Goal: Information Seeking & Learning: Learn about a topic

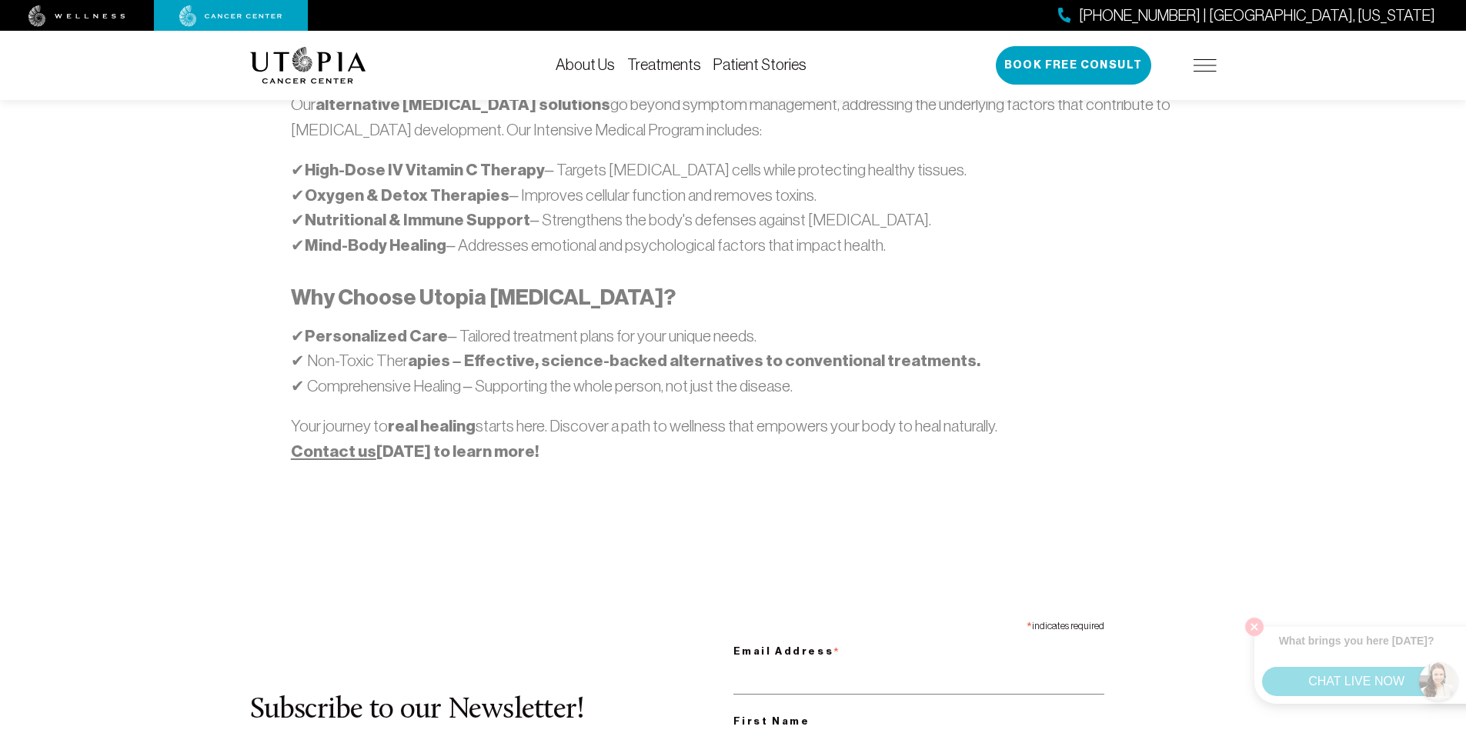
scroll to position [1187, 0]
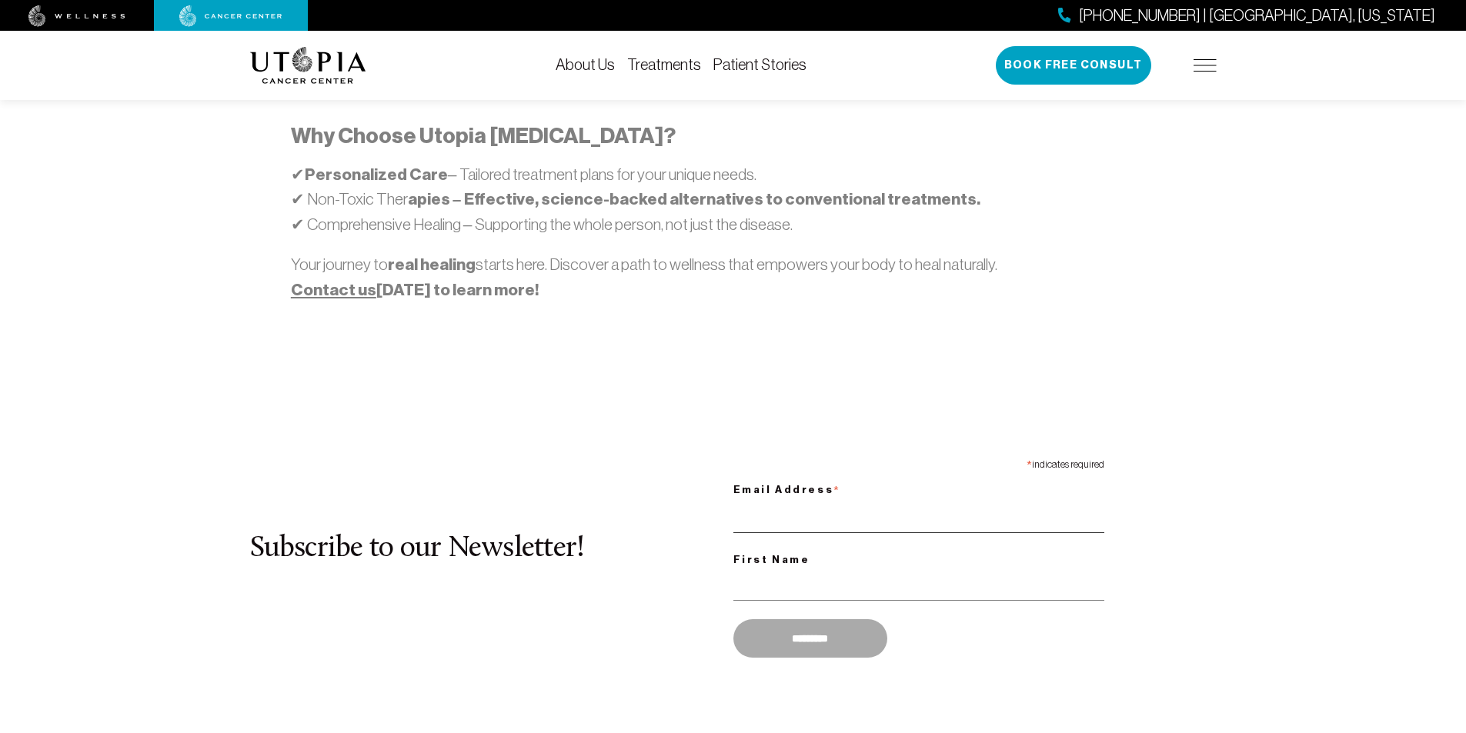
click at [770, 526] on input "Email Address *" at bounding box center [918, 518] width 371 height 32
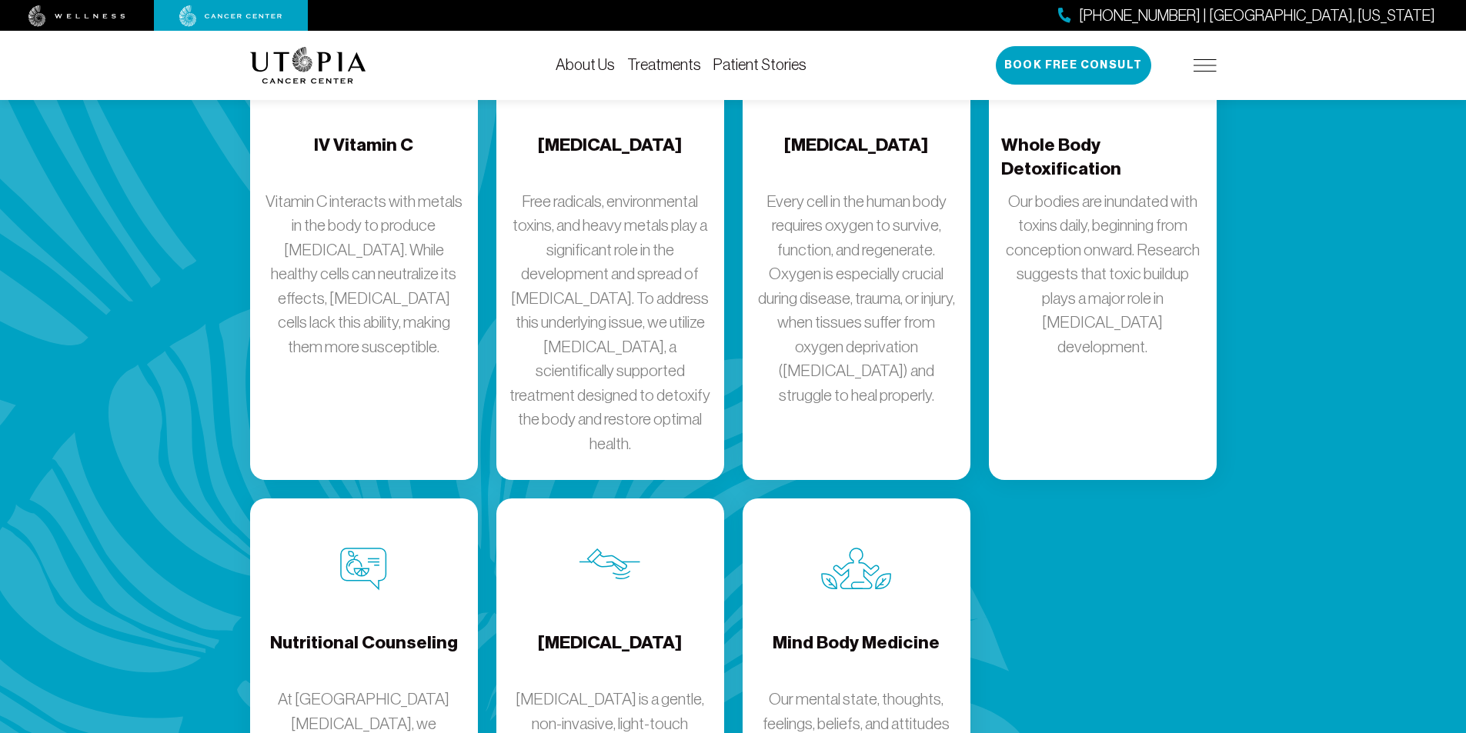
scroll to position [2405, 0]
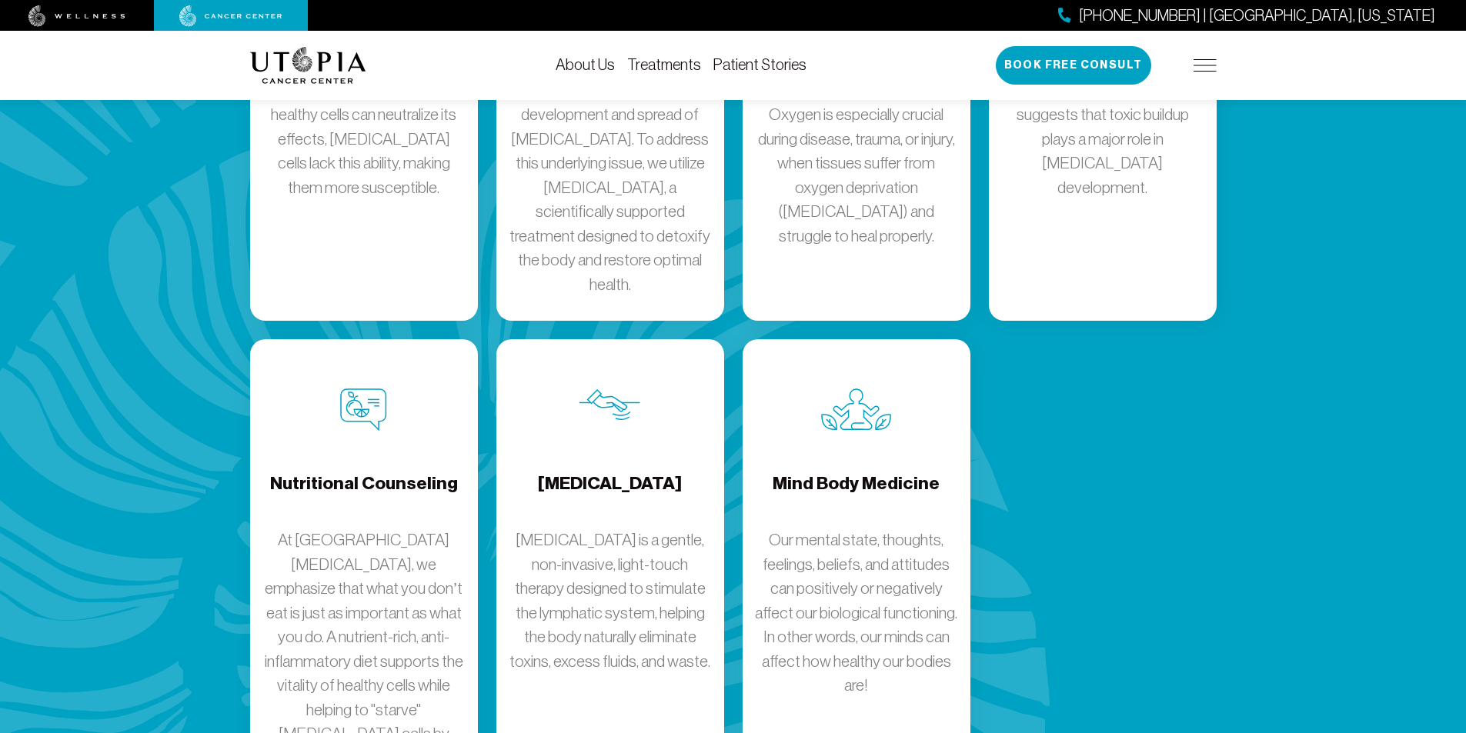
type input "**********"
click at [807, 522] on h4 "Mind Body Medicine" at bounding box center [856, 497] width 167 height 50
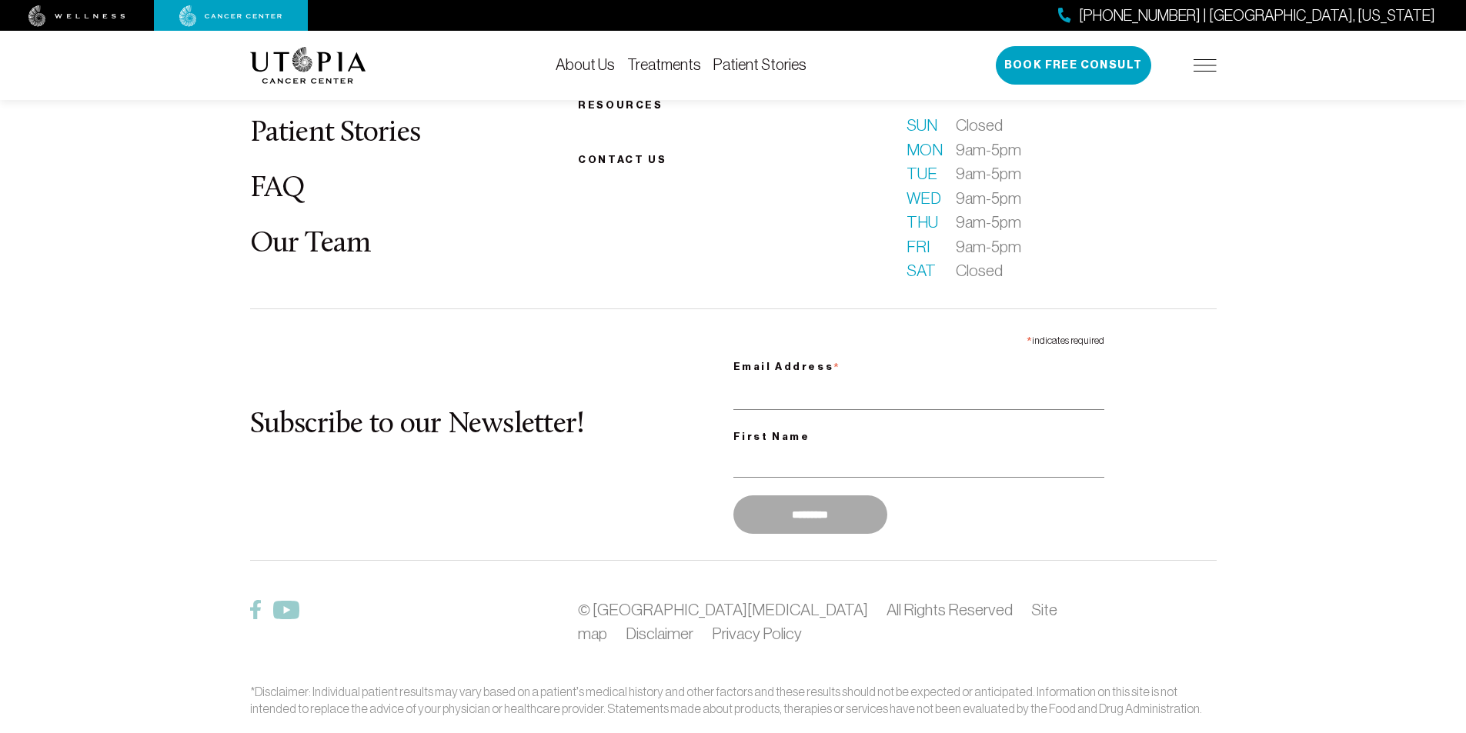
scroll to position [3360, 0]
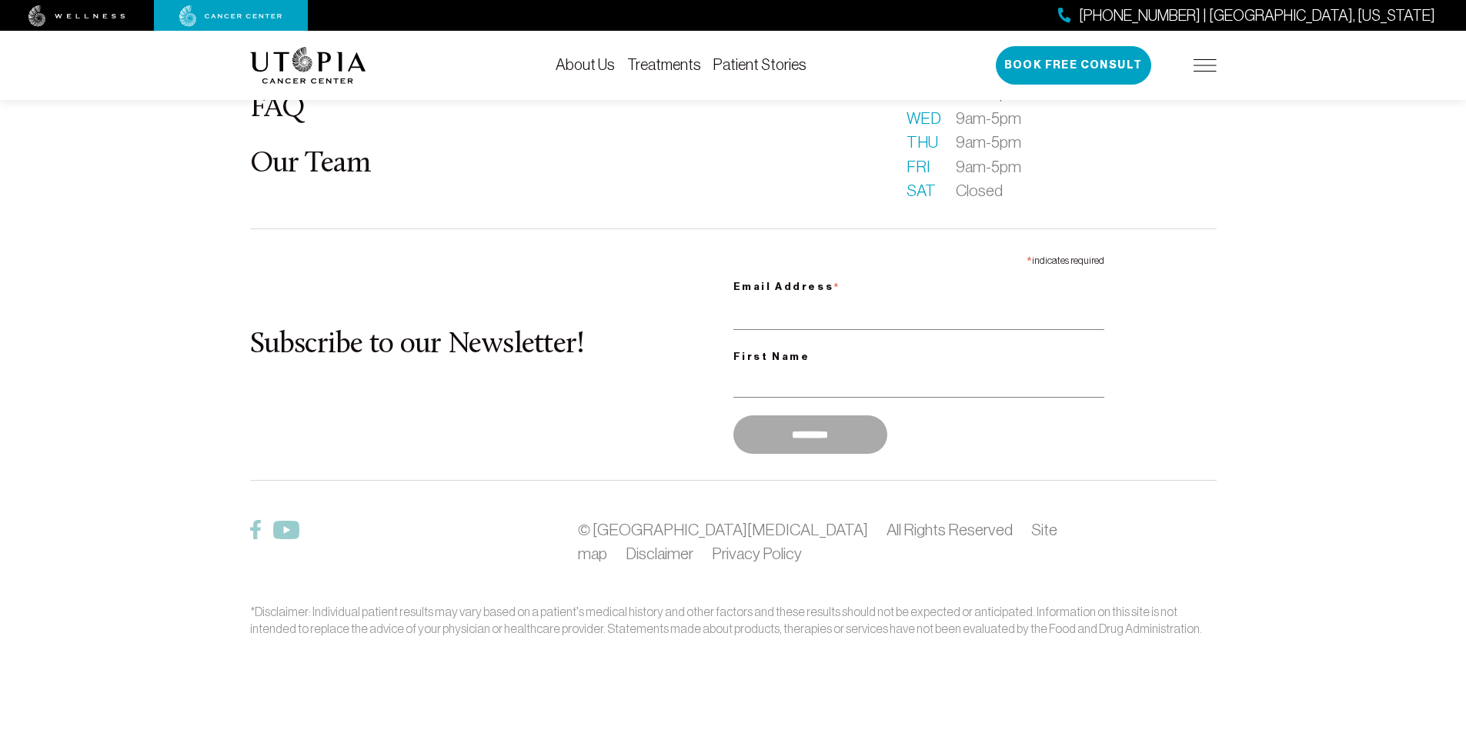
click at [770, 730] on footer "What is [MEDICAL_DATA]? About Us Patient Stories FAQ Our Team Becoming a patien…" at bounding box center [733, 266] width 1466 height 936
click at [807, 730] on footer "What is [MEDICAL_DATA]? About Us Patient Stories FAQ Our Team Becoming a patien…" at bounding box center [733, 266] width 1466 height 936
click at [596, 521] on link "© [GEOGRAPHIC_DATA][MEDICAL_DATA]" at bounding box center [722, 530] width 289 height 18
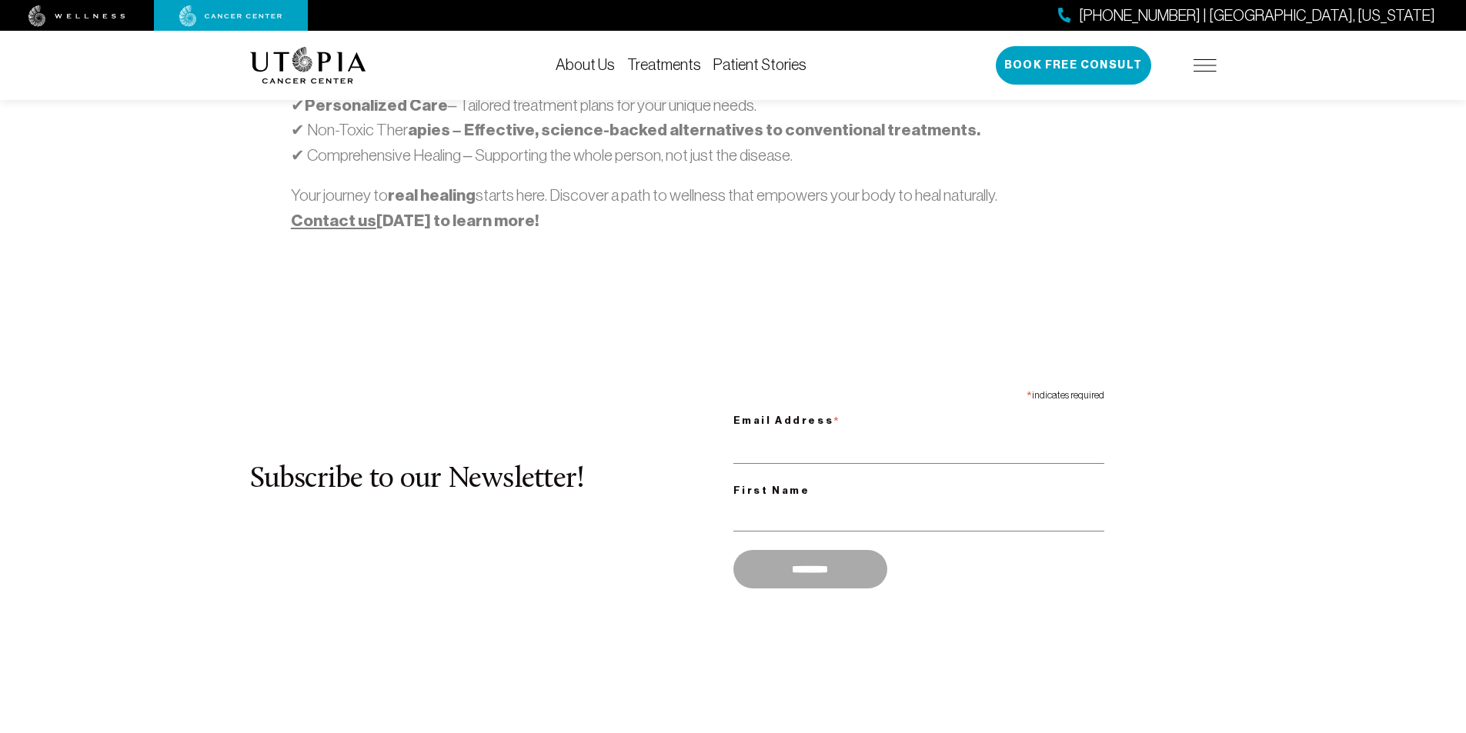
scroll to position [1347, 0]
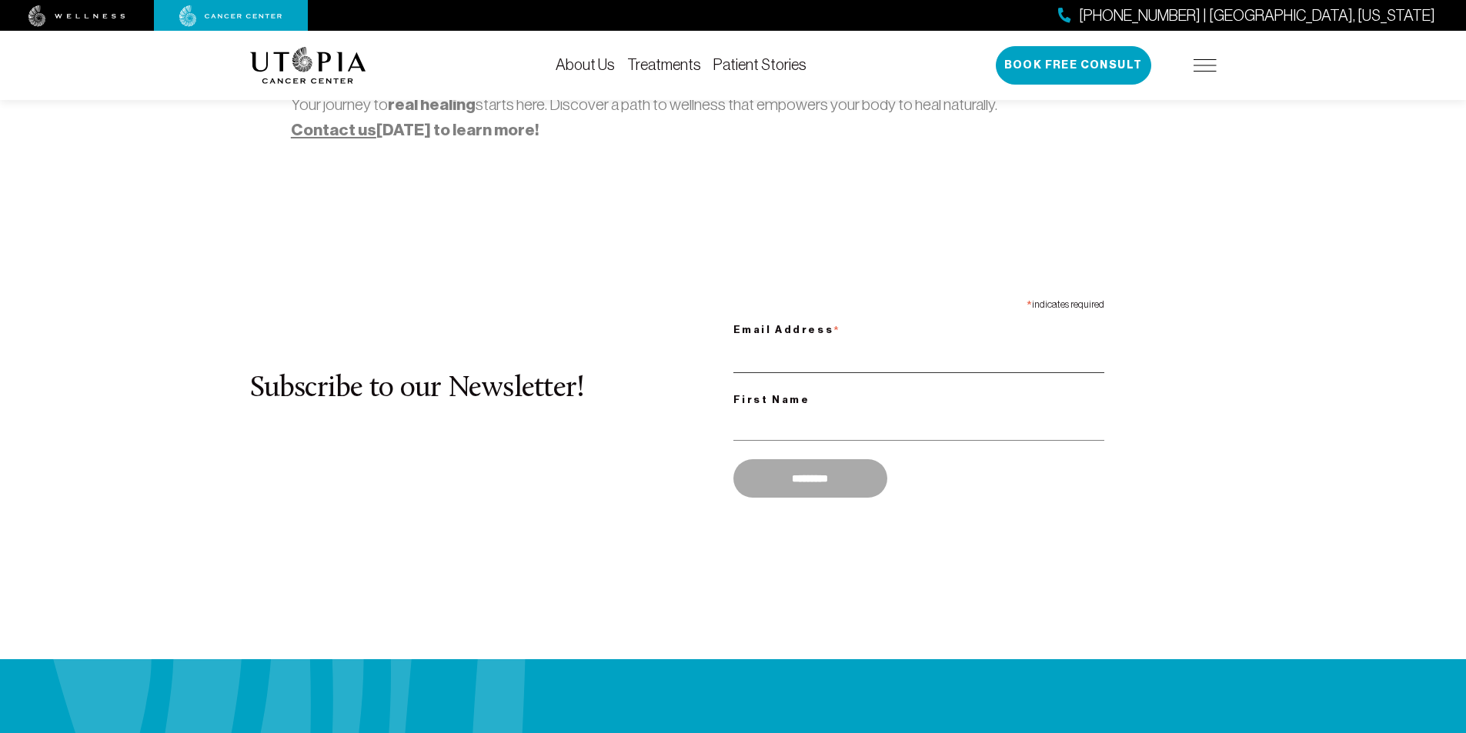
click at [770, 368] on input "Email Address *" at bounding box center [918, 358] width 371 height 32
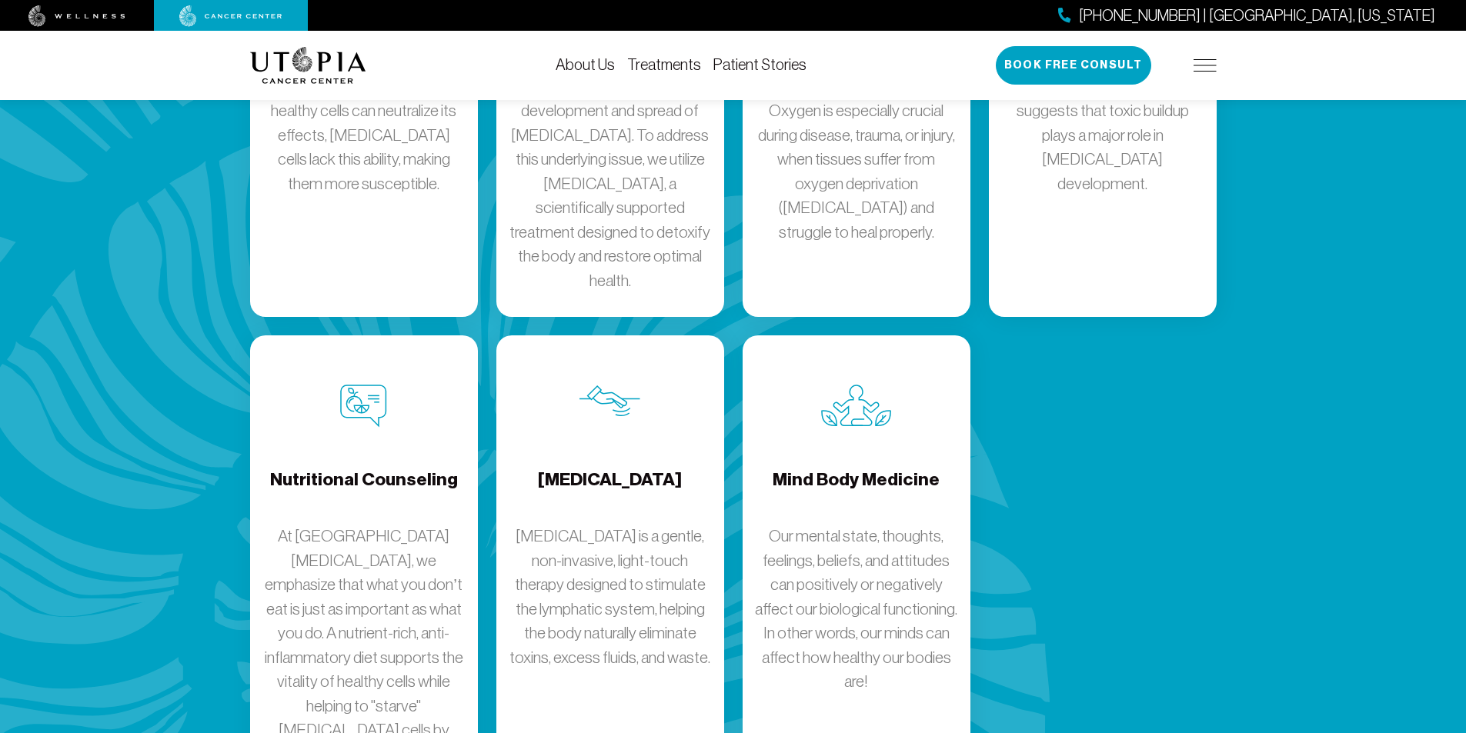
scroll to position [2598, 0]
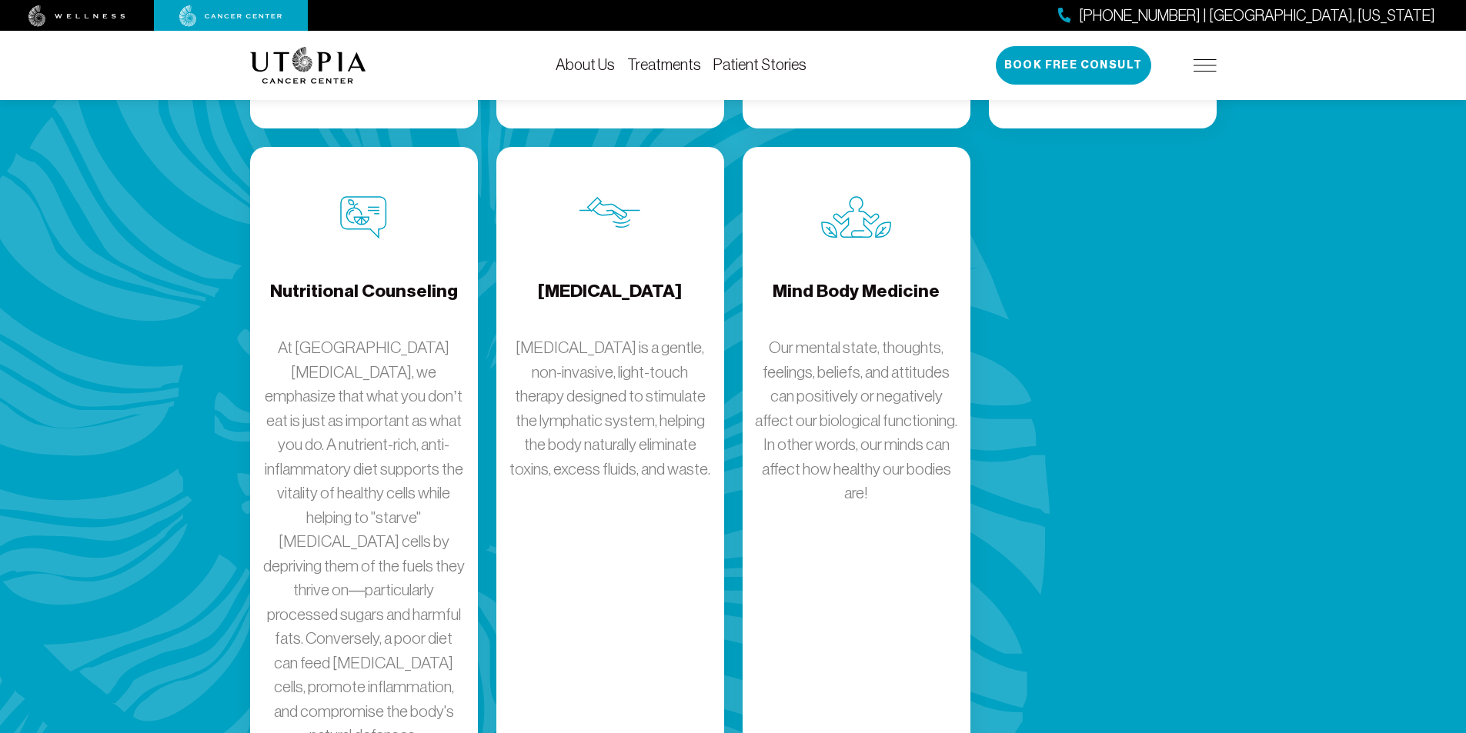
type input "**********"
click at [807, 506] on p "Our mental state, thoughts, feelings, beliefs, and attitudes can positively or …" at bounding box center [856, 421] width 203 height 170
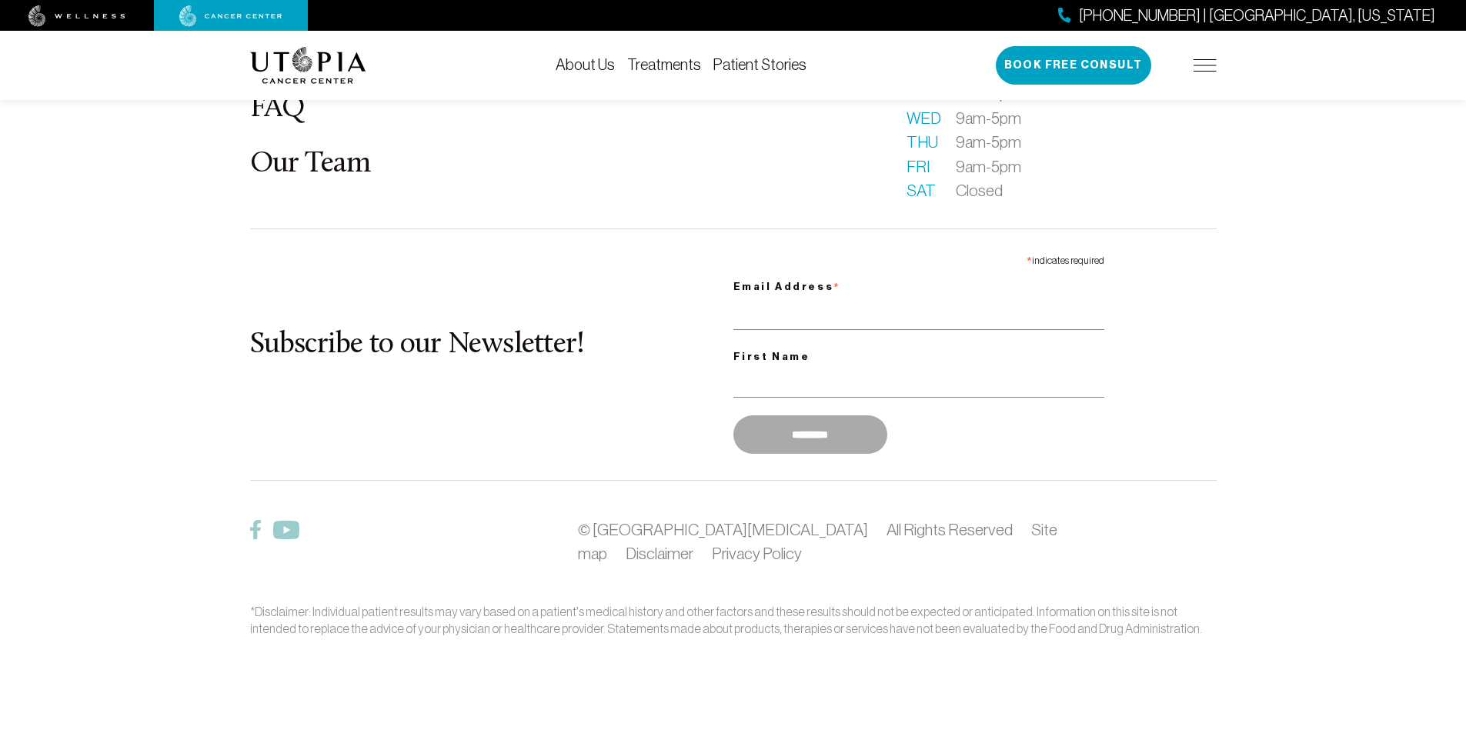
scroll to position [3360, 0]
click at [771, 730] on footer "What is [MEDICAL_DATA]? About Us Patient Stories FAQ Our Team Becoming a patien…" at bounding box center [733, 266] width 1466 height 936
click at [808, 730] on footer "What is [MEDICAL_DATA]? About Us Patient Stories FAQ Our Team Becoming a patien…" at bounding box center [733, 266] width 1466 height 936
click at [594, 28] on div "[PHONE_NUMBER] | [GEOGRAPHIC_DATA], [US_STATE]" at bounding box center [733, 15] width 1466 height 31
click at [627, 58] on link "Treatments" at bounding box center [664, 64] width 74 height 17
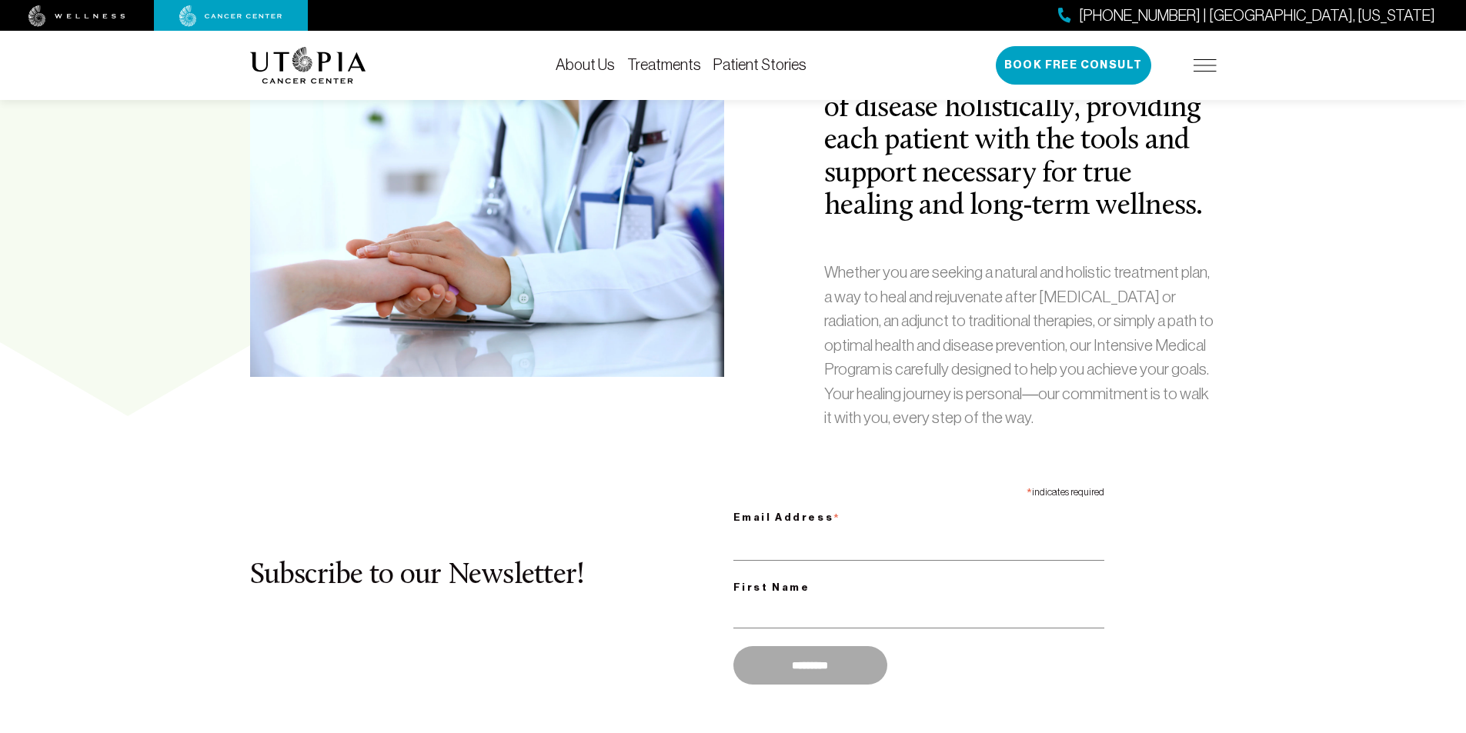
scroll to position [802, 0]
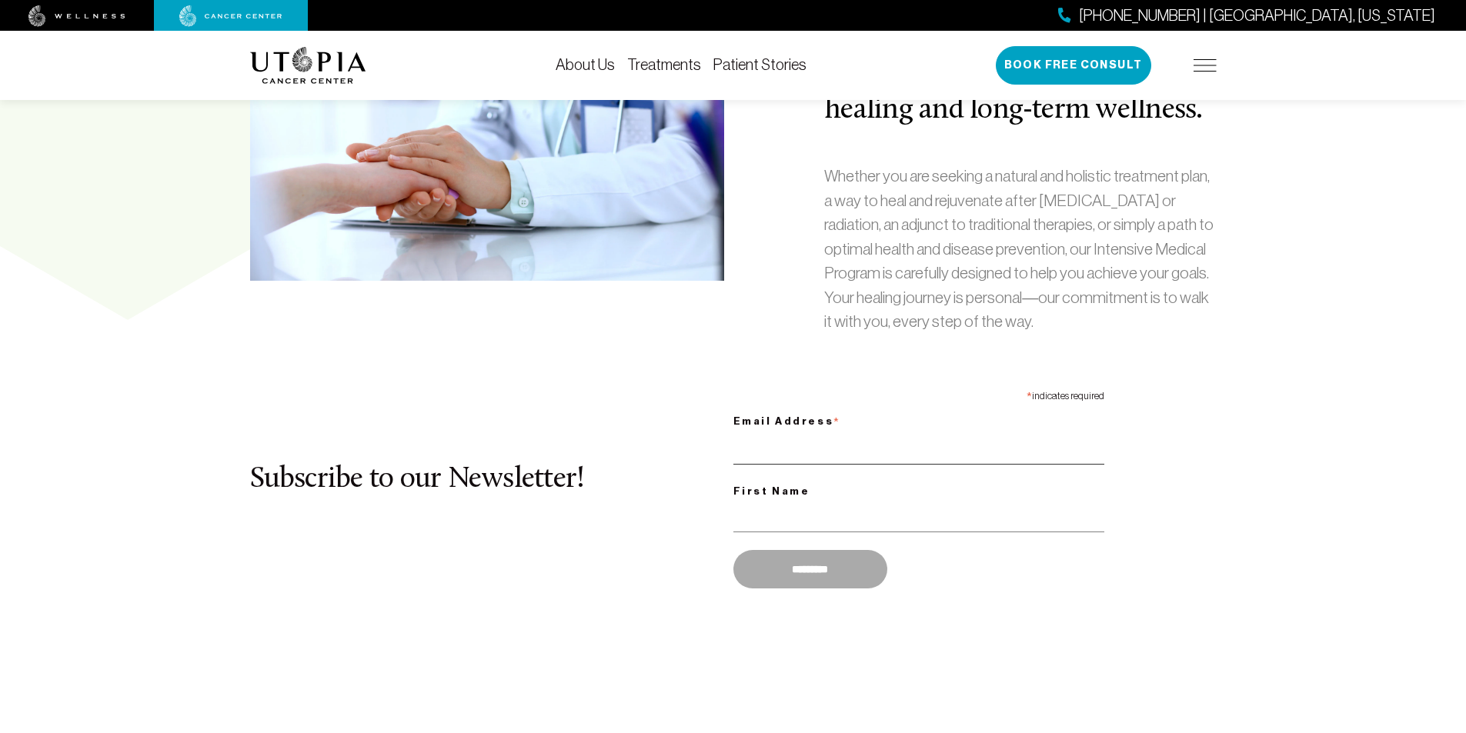
click at [807, 465] on input "Email Address *" at bounding box center [918, 449] width 371 height 32
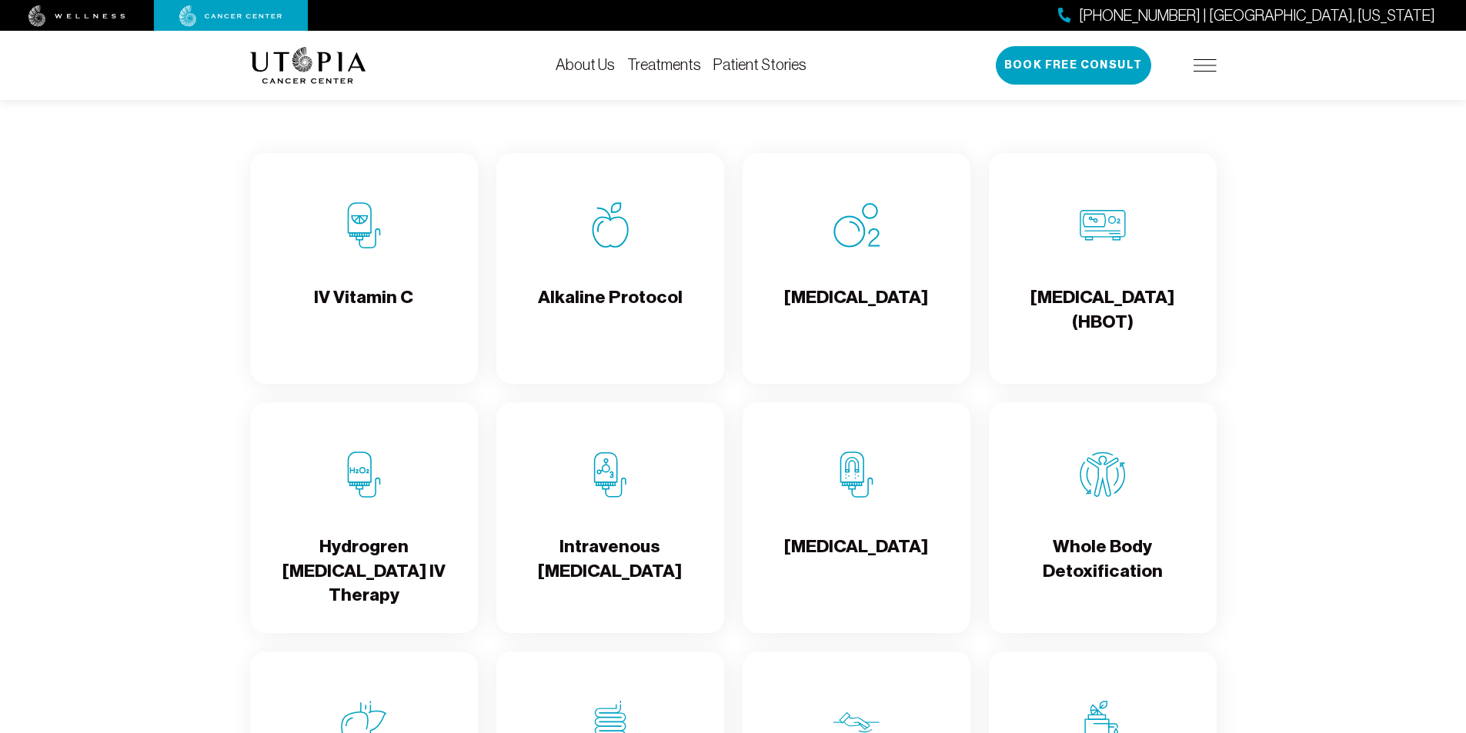
scroll to position [1636, 0]
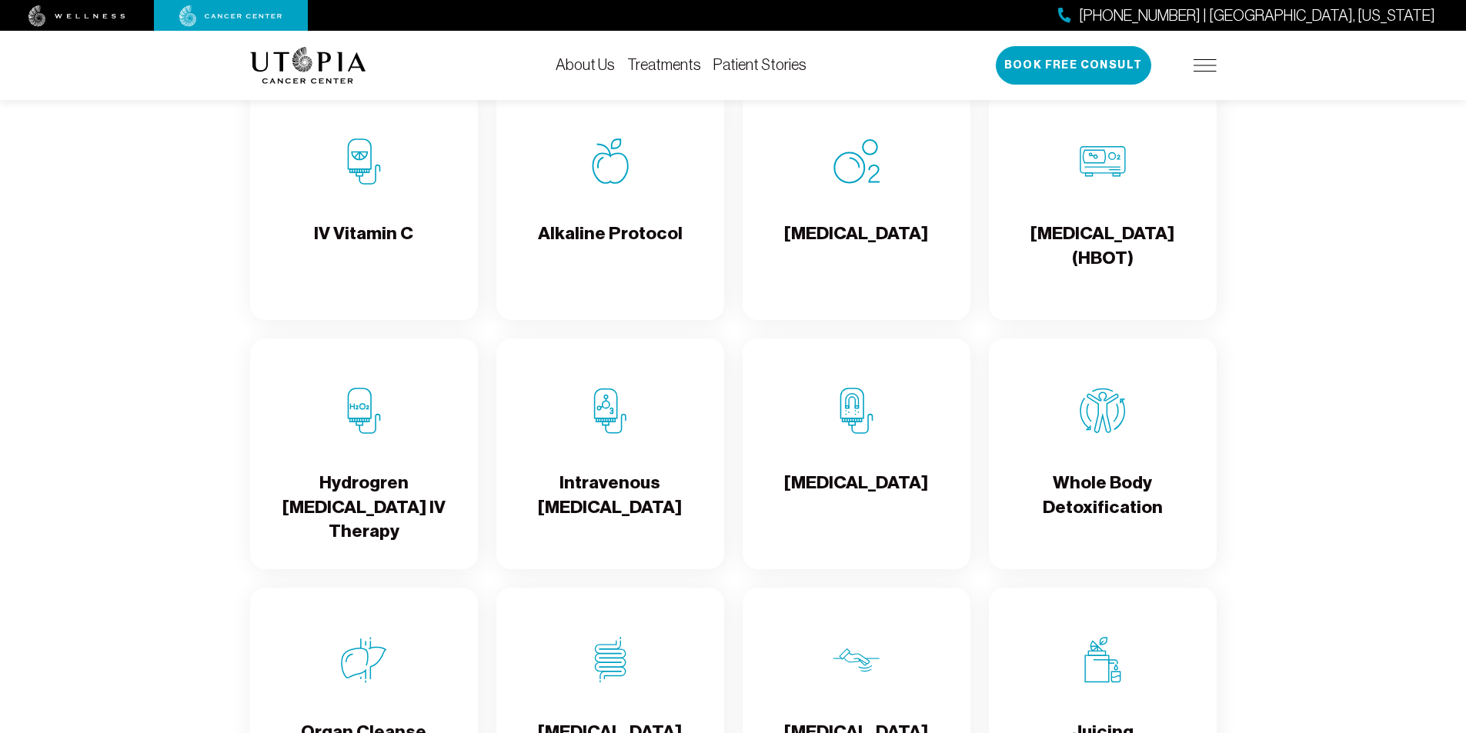
type input "**********"
click at [771, 529] on div "[MEDICAL_DATA]" at bounding box center [857, 454] width 228 height 231
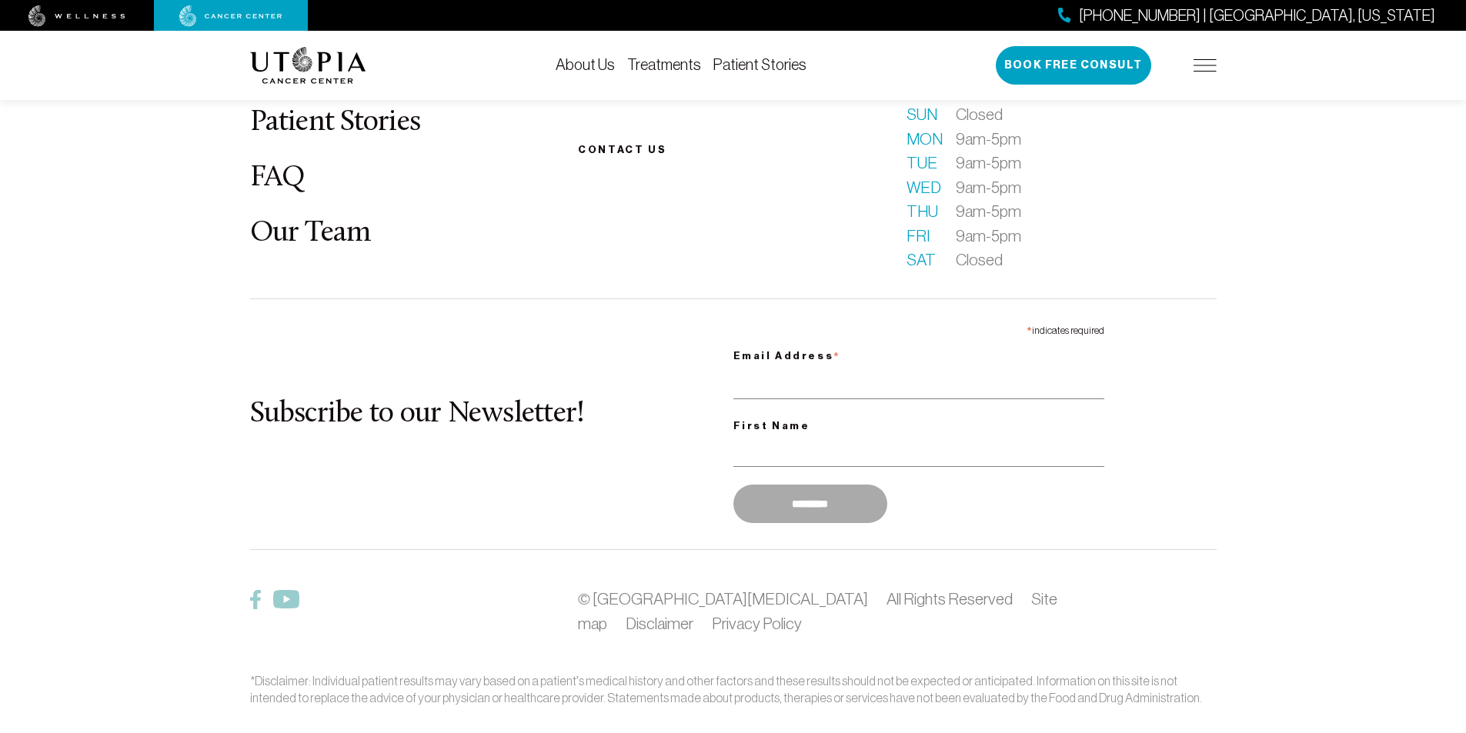
scroll to position [3906, 0]
